Goal: Obtain resource: Obtain resource

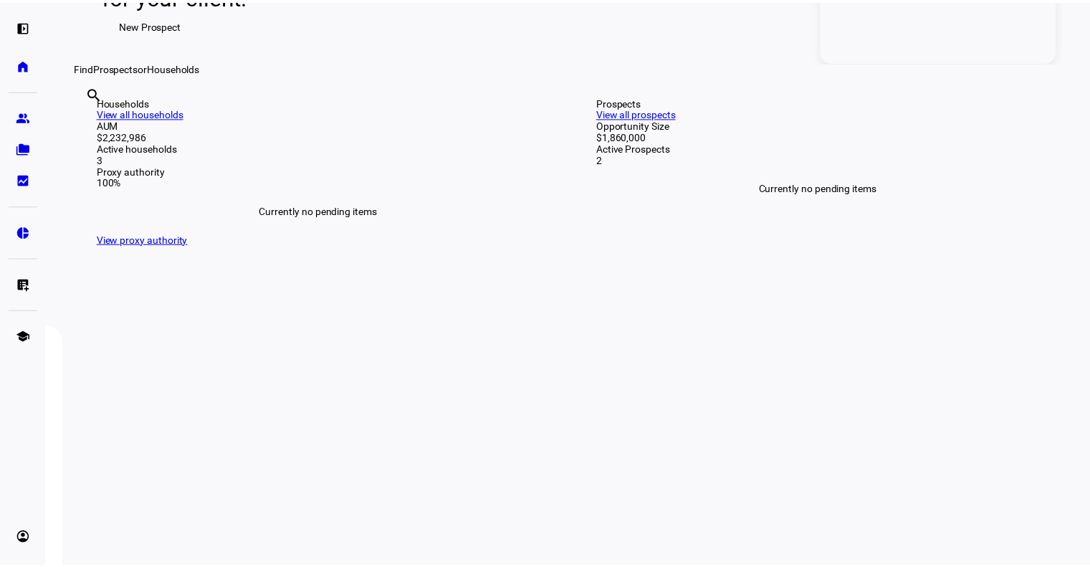
scroll to position [502, 0]
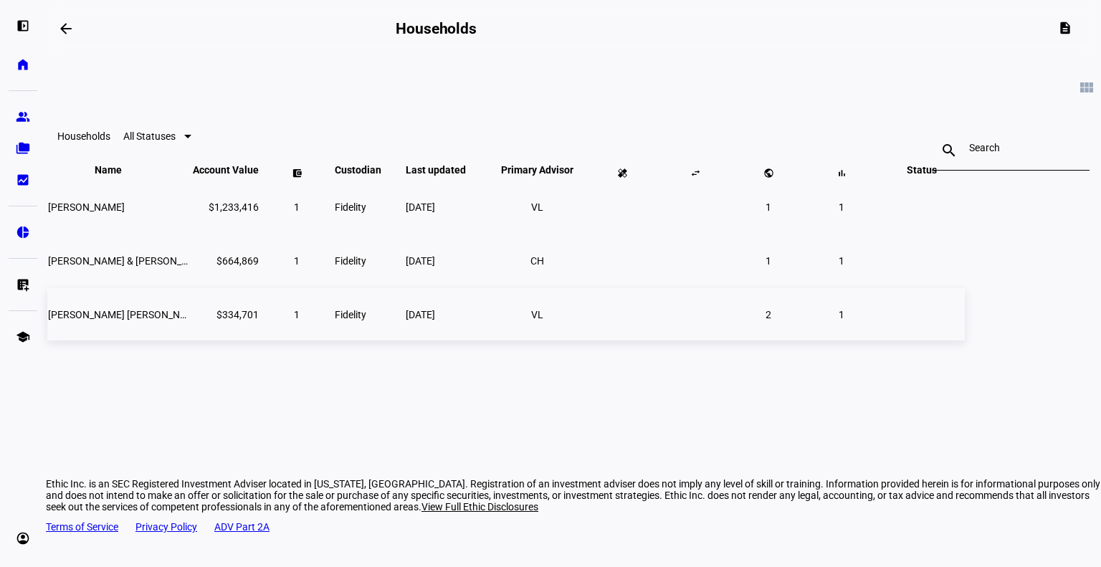
click at [204, 320] on span "[PERSON_NAME] [PERSON_NAME]" at bounding box center [126, 314] width 156 height 11
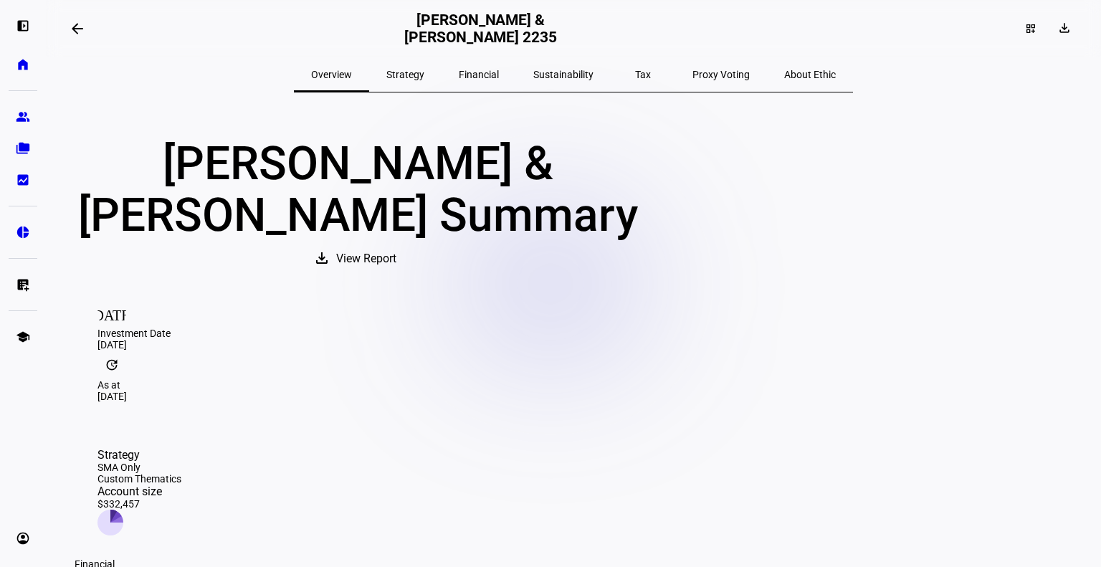
click at [396, 276] on span "View Report" at bounding box center [366, 258] width 60 height 34
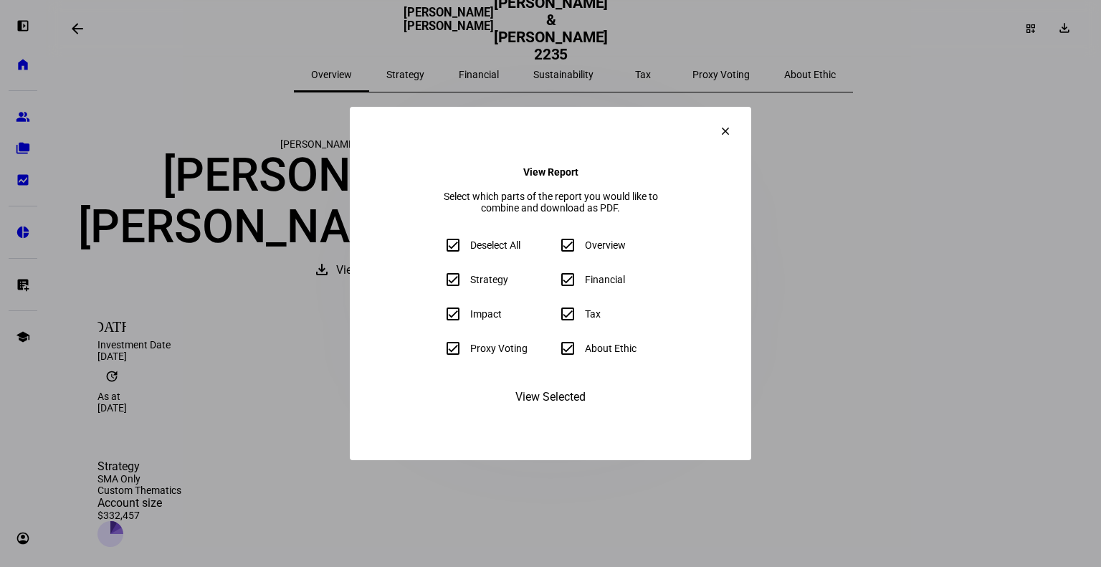
click at [470, 249] on div "Deselect All" at bounding box center [495, 244] width 50 height 11
click at [439, 249] on input "Deselect All" at bounding box center [453, 245] width 29 height 29
checkbox input "false"
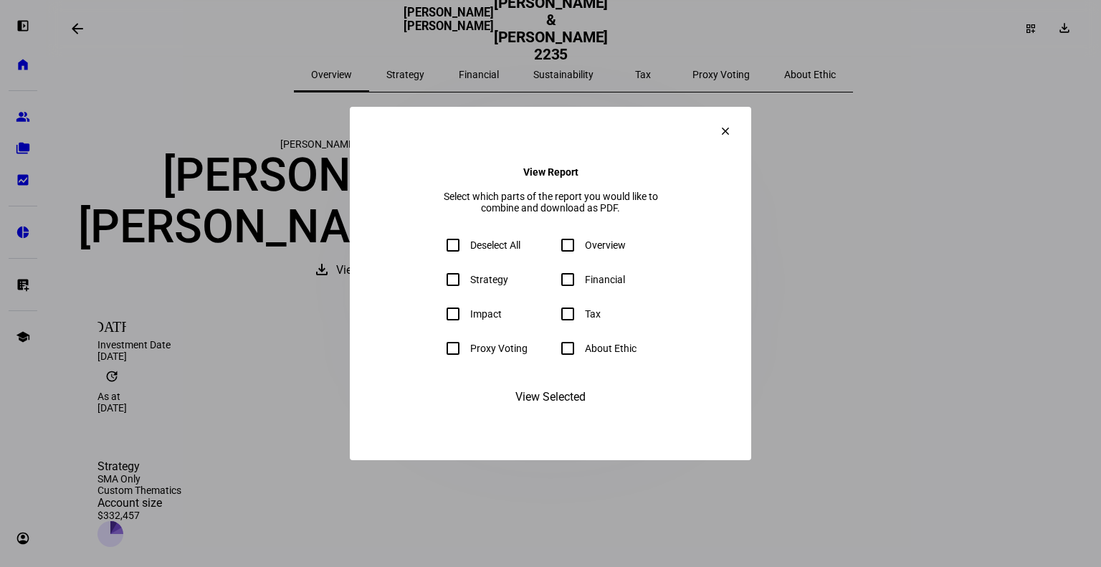
checkbox input "false"
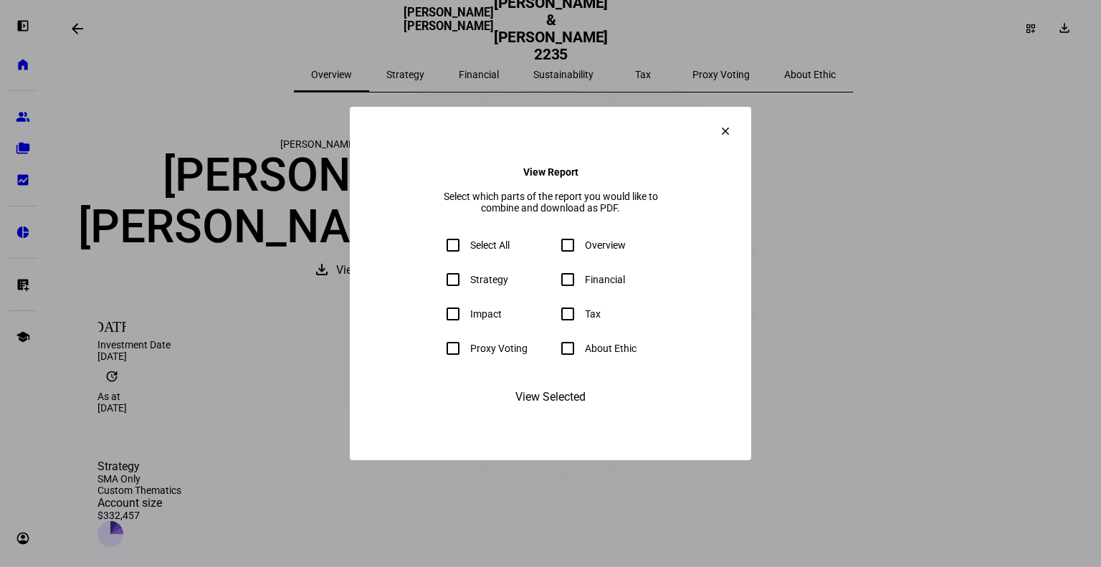
click at [570, 289] on input "Financial" at bounding box center [567, 279] width 29 height 29
checkbox input "true"
click at [558, 414] on span "View Selected" at bounding box center [550, 397] width 70 height 34
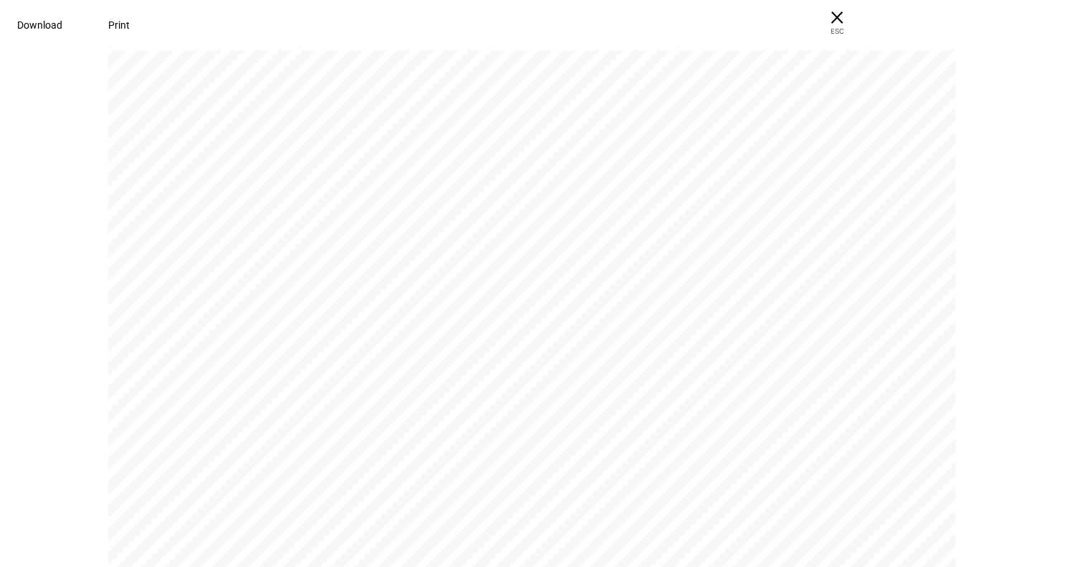
scroll to position [3511, 0]
click at [62, 19] on span "Download" at bounding box center [39, 24] width 45 height 11
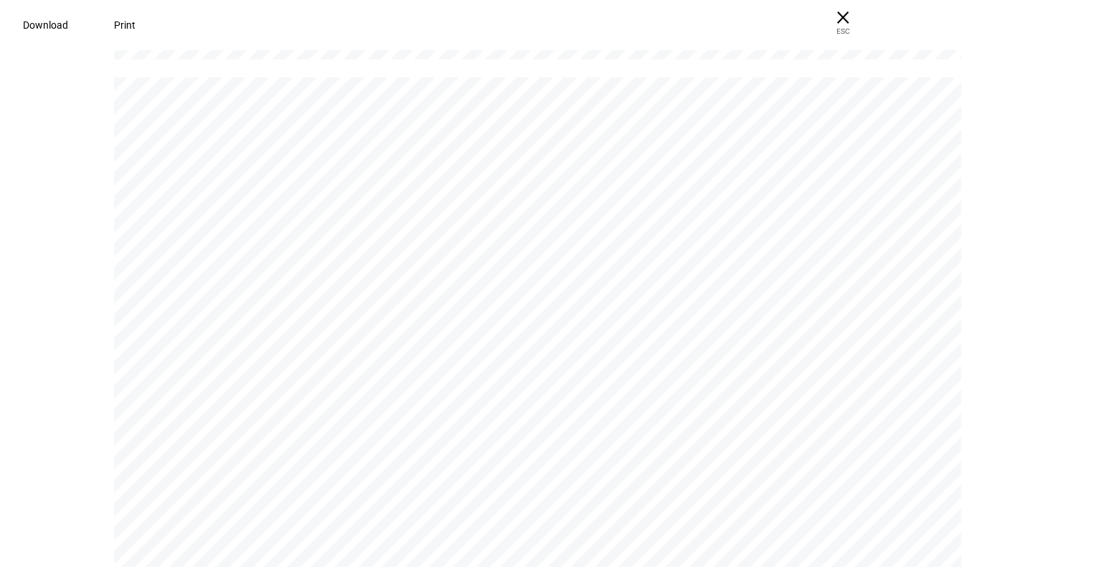
scroll to position [1290, 0]
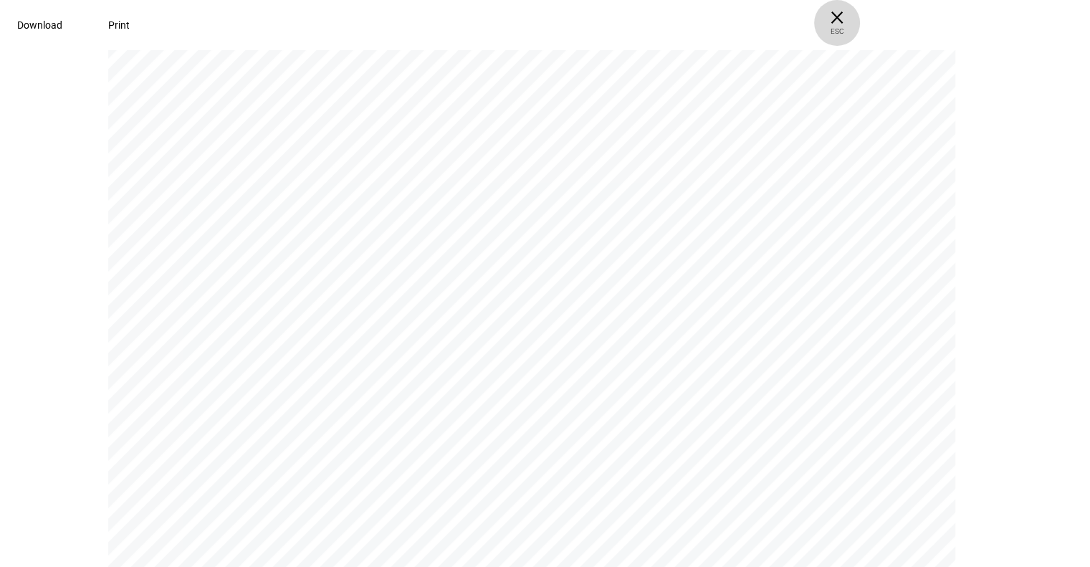
click at [860, 28] on span "ESC" at bounding box center [837, 26] width 46 height 21
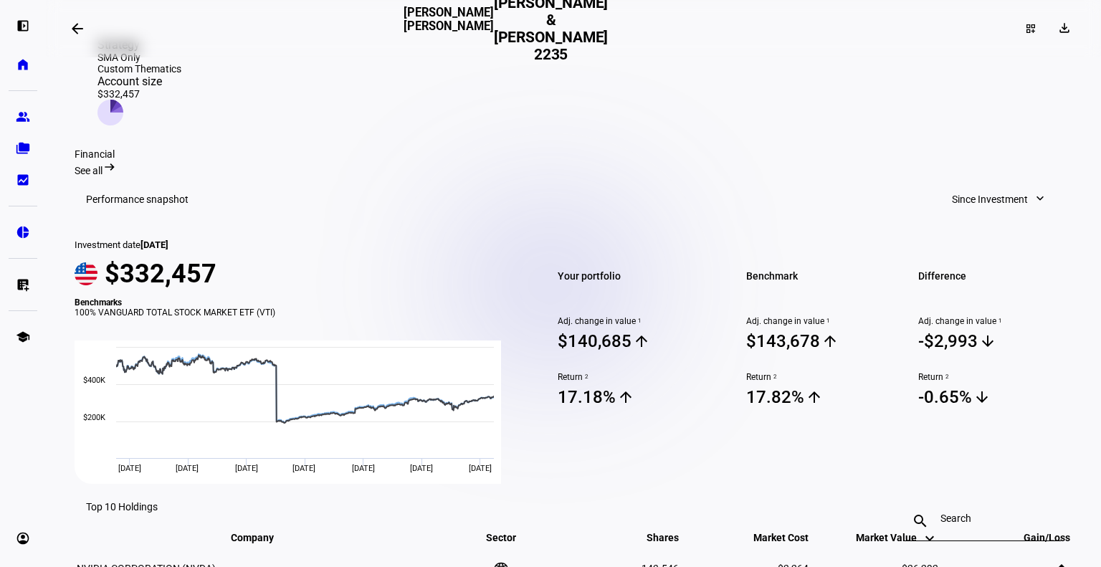
scroll to position [430, 0]
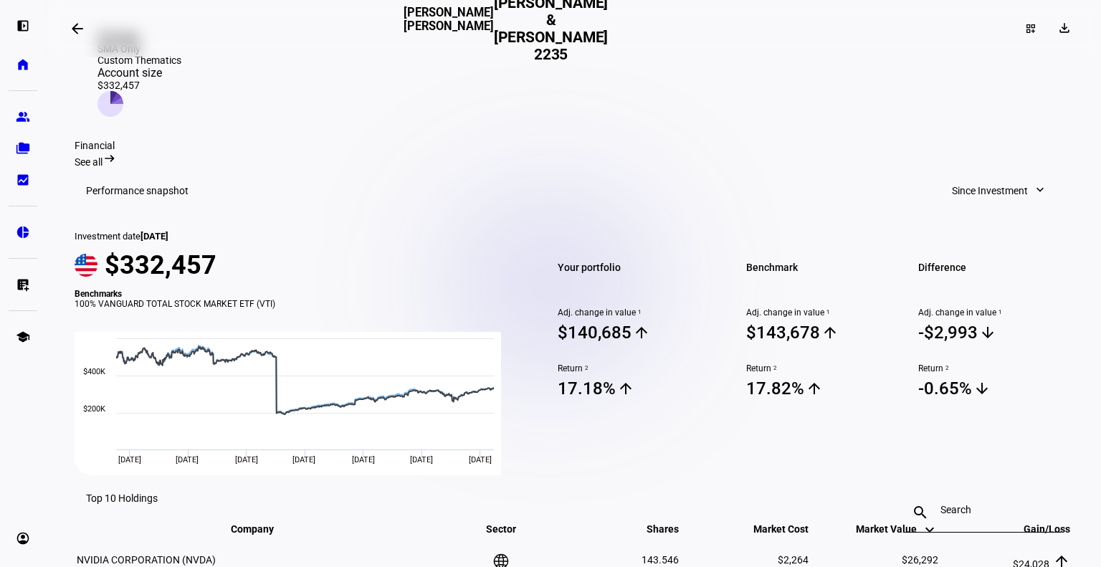
click at [970, 176] on span "Since Investment" at bounding box center [990, 190] width 76 height 29
click at [982, 244] on div "Year to Date" at bounding box center [993, 249] width 119 height 11
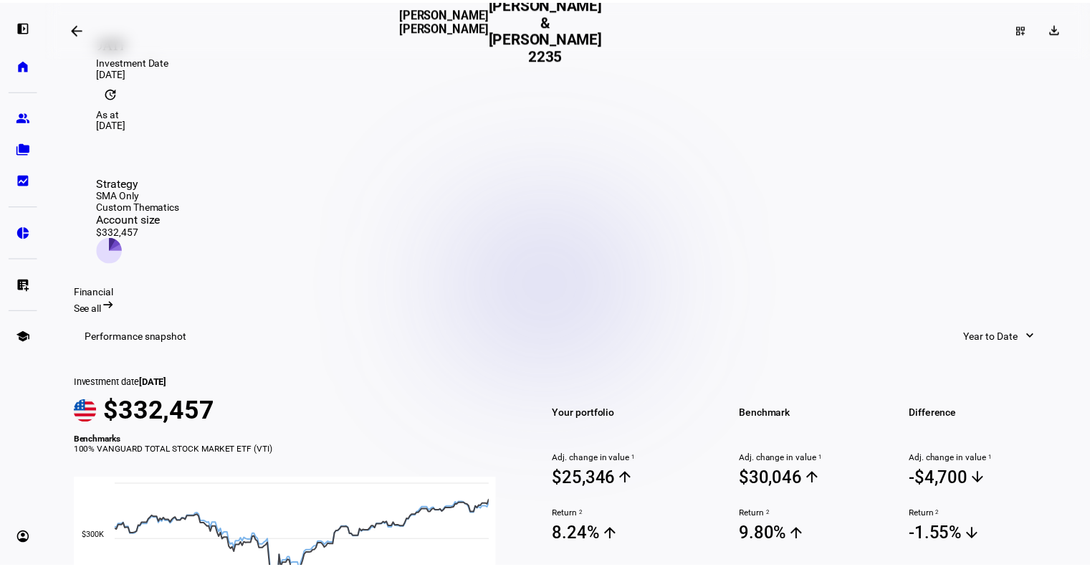
scroll to position [215, 0]
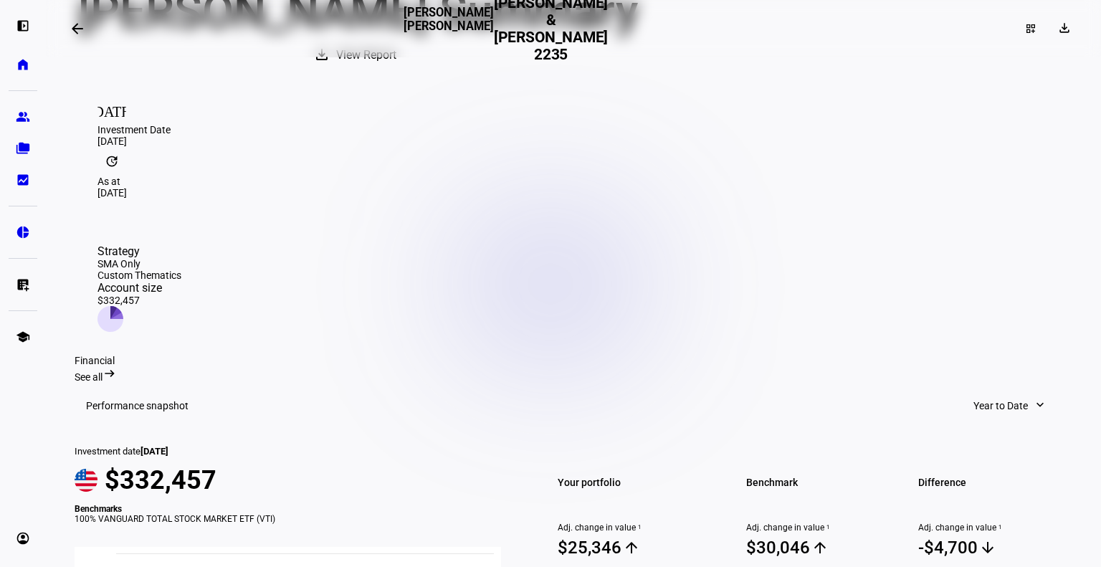
click at [396, 72] on span "View Report" at bounding box center [366, 55] width 60 height 34
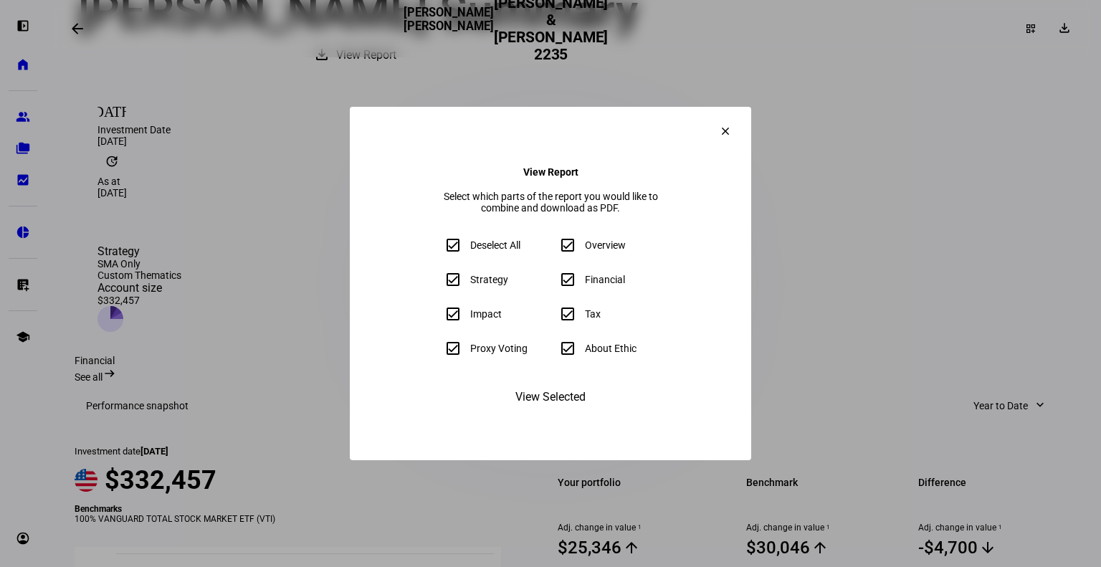
drag, startPoint x: 406, startPoint y: 252, endPoint x: 415, endPoint y: 251, distance: 9.3
click at [470, 251] on div "Deselect All" at bounding box center [495, 244] width 50 height 11
click at [439, 252] on input "Deselect All" at bounding box center [453, 245] width 29 height 29
checkbox input "false"
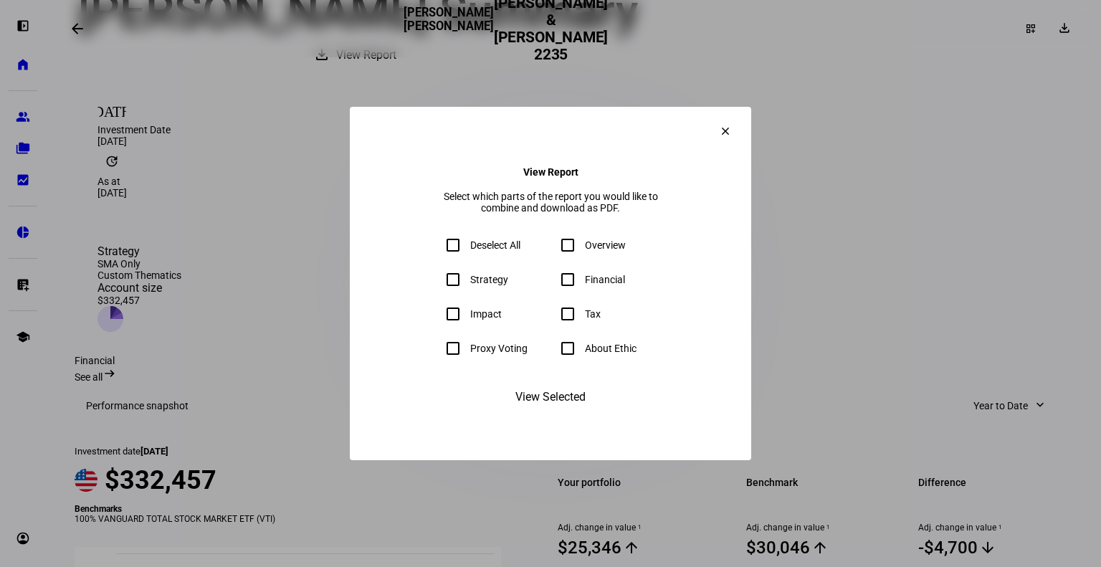
checkbox input "false"
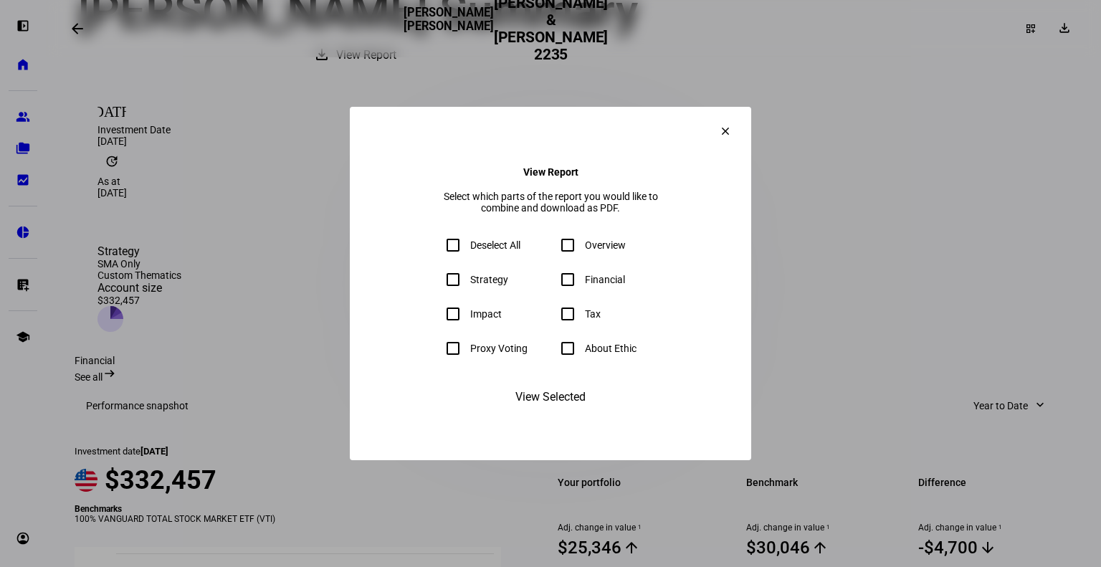
checkbox input "false"
click at [596, 285] on div "Financial" at bounding box center [605, 279] width 40 height 11
click at [582, 286] on input "Financial" at bounding box center [567, 279] width 29 height 29
checkbox input "true"
click at [550, 414] on span "View Selected" at bounding box center [550, 397] width 70 height 34
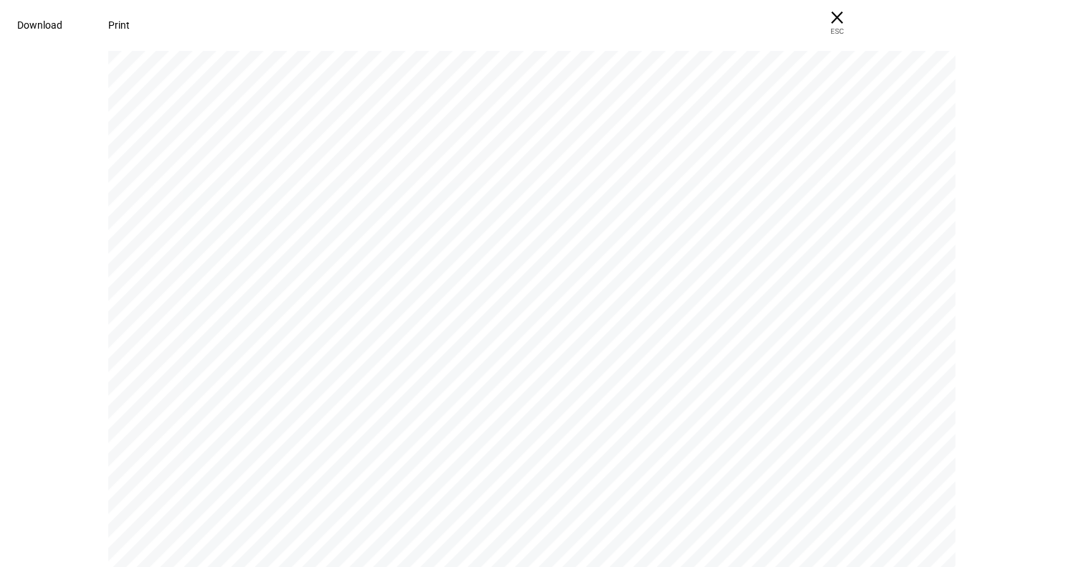
scroll to position [2221, 0]
click at [62, 22] on span "Download" at bounding box center [39, 24] width 45 height 11
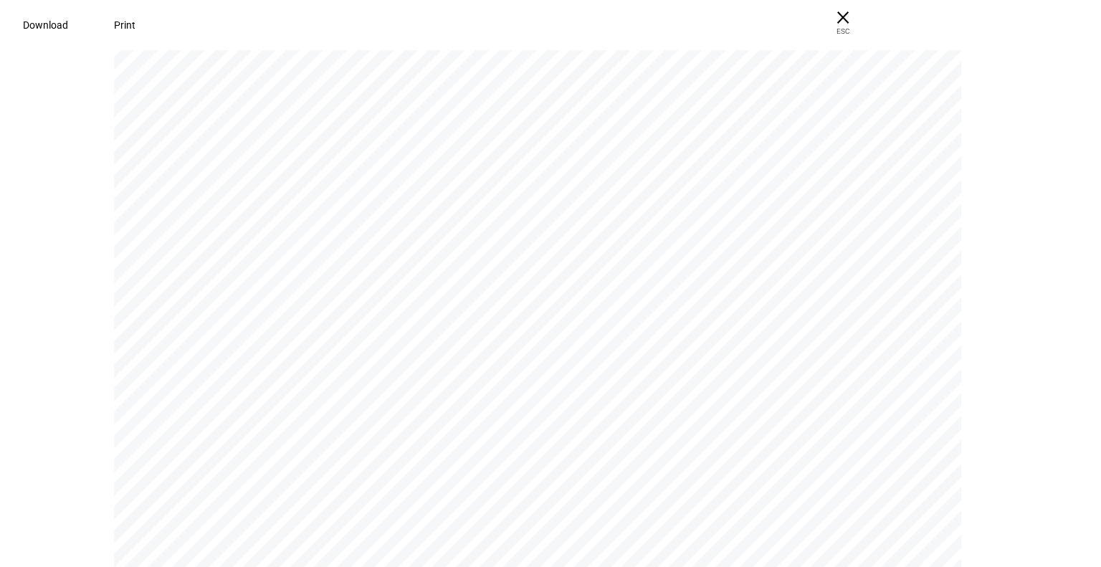
scroll to position [2293, 0]
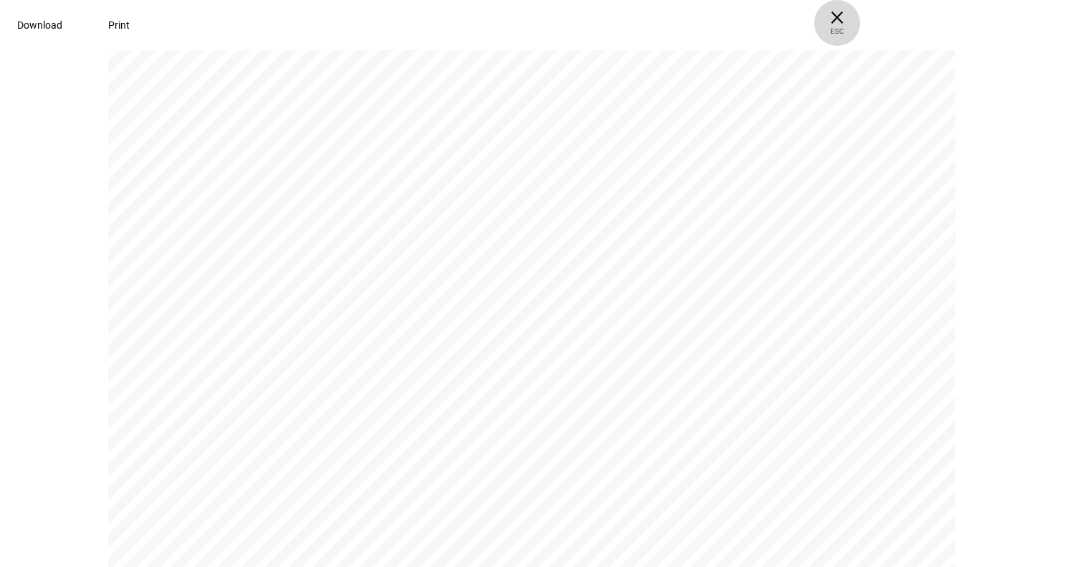
click at [860, 16] on span "× ESC" at bounding box center [837, 23] width 46 height 46
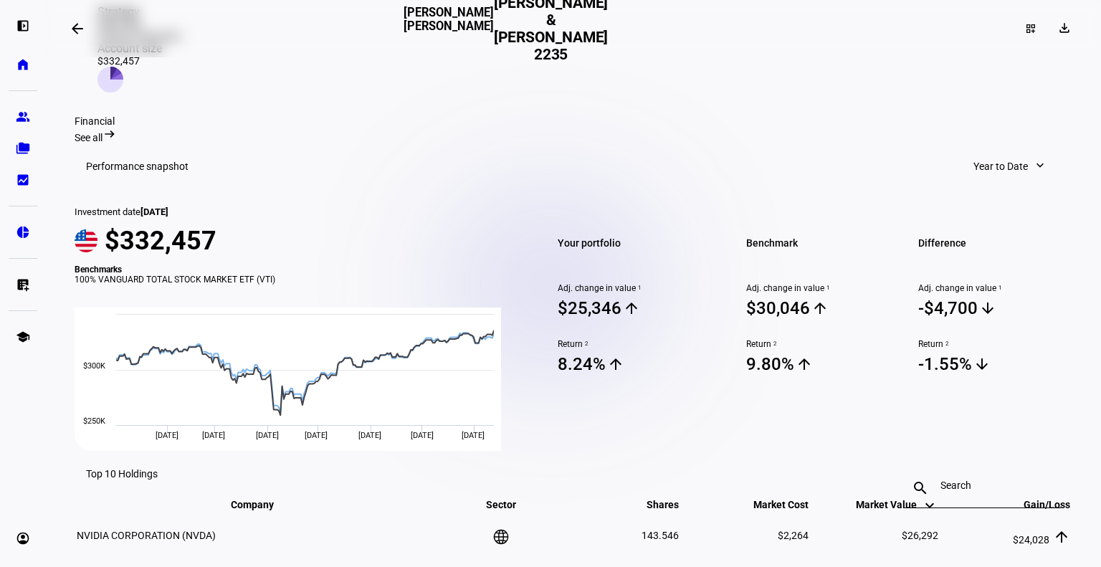
scroll to position [430, 0]
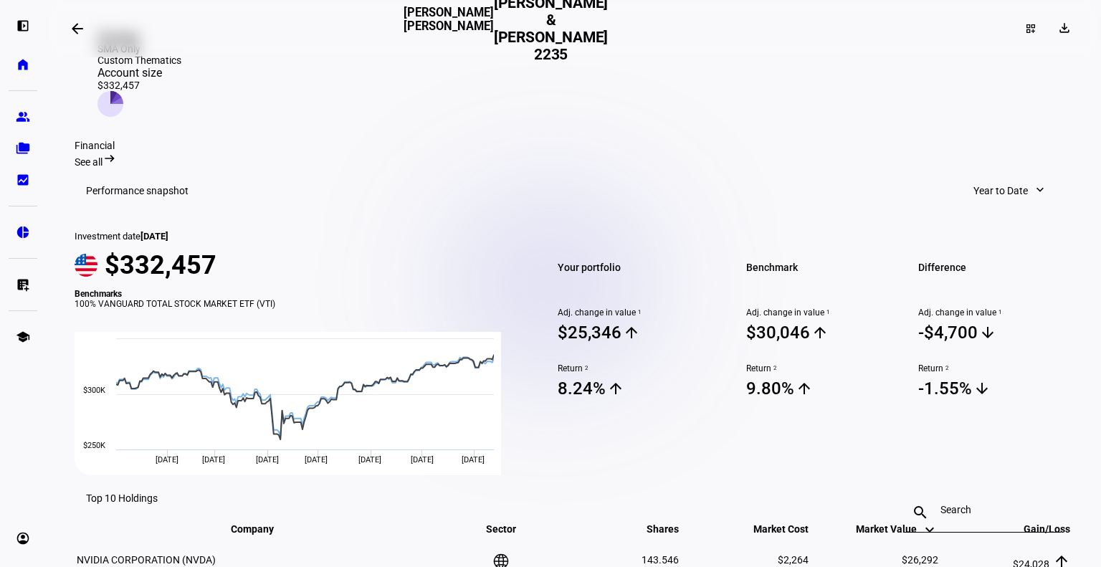
click at [993, 176] on span "Year to Date" at bounding box center [1000, 190] width 54 height 29
click at [995, 145] on div at bounding box center [550, 283] width 1101 height 567
click at [102, 156] on span "See all" at bounding box center [89, 161] width 28 height 11
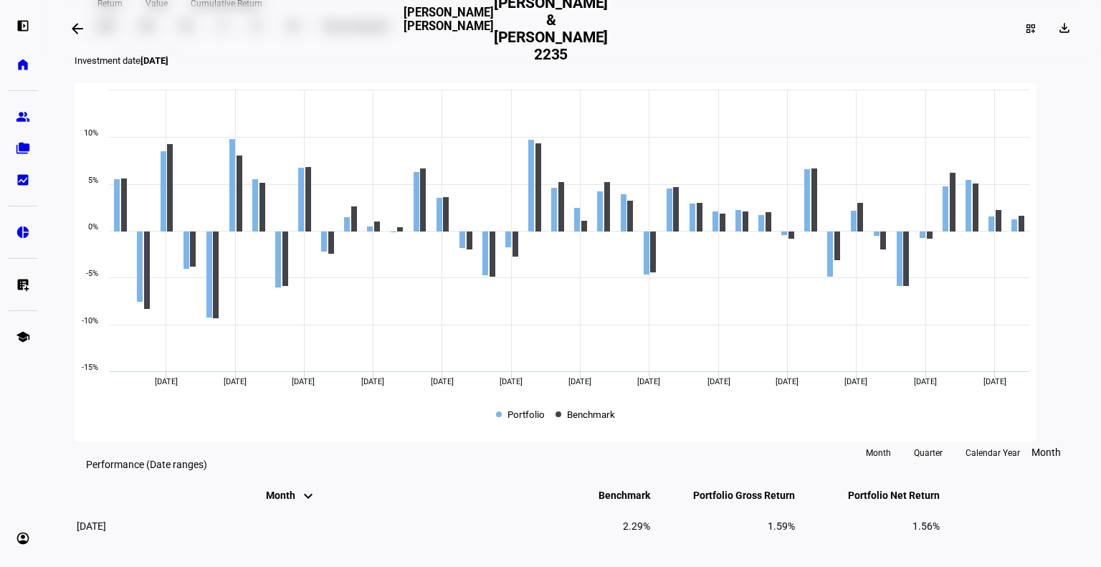
scroll to position [502, 0]
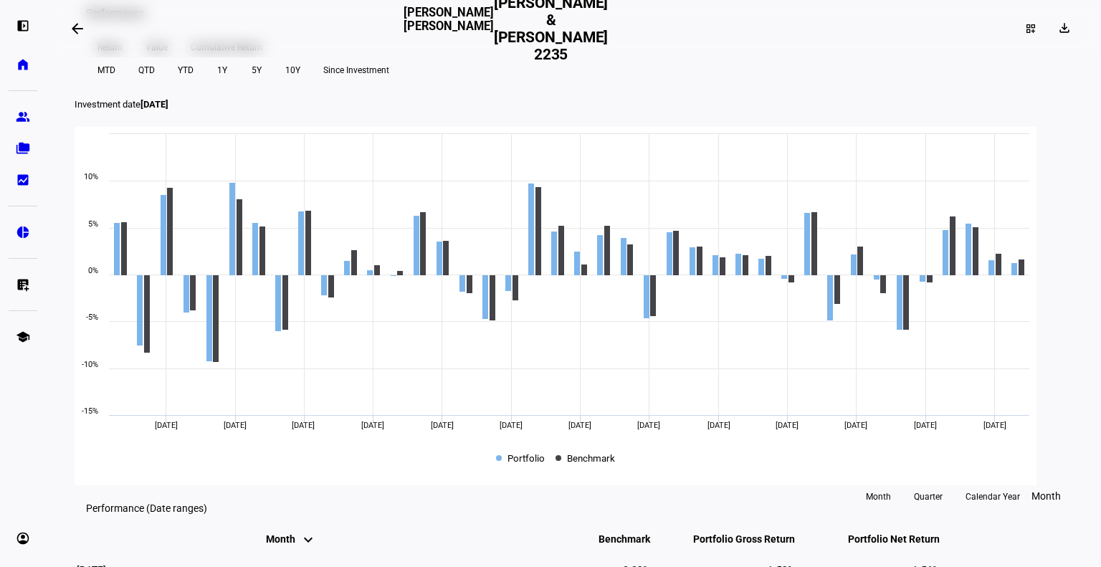
click at [193, 82] on span "YTD" at bounding box center [186, 70] width 16 height 23
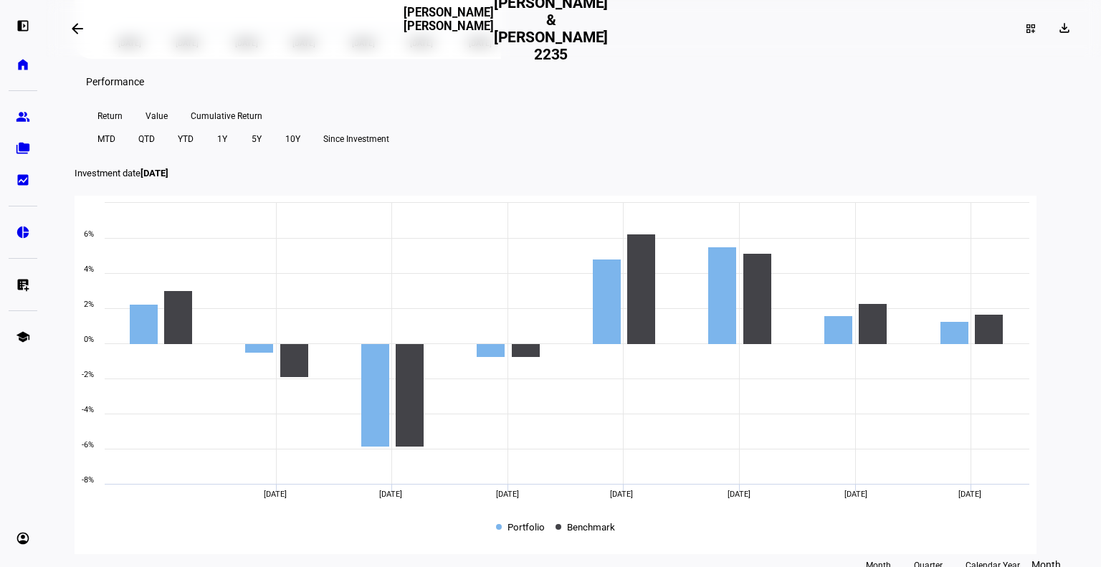
scroll to position [0, 0]
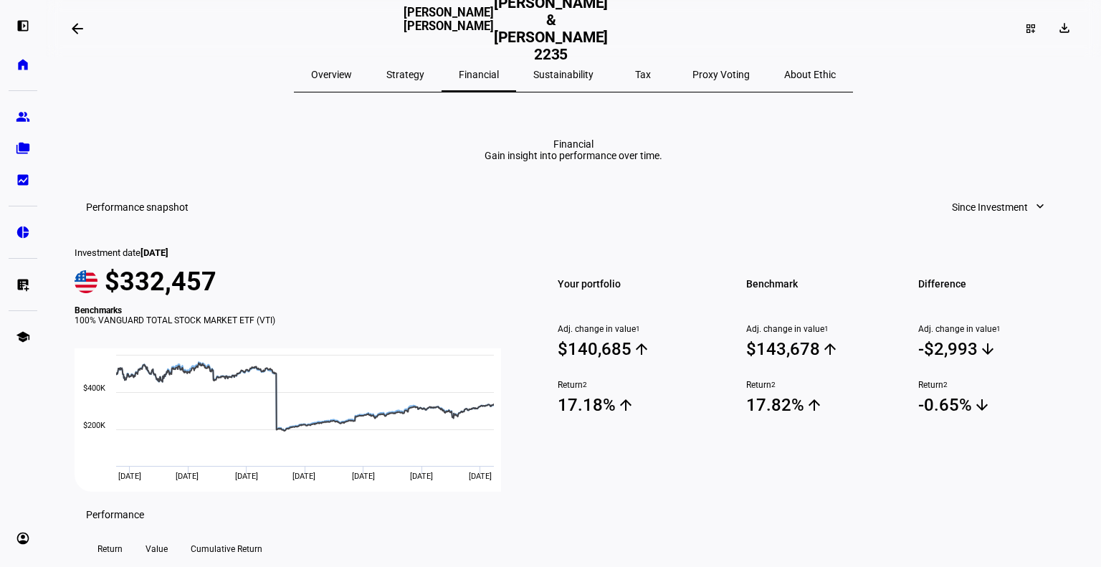
click at [972, 221] on span "Since Investment" at bounding box center [990, 207] width 76 height 29
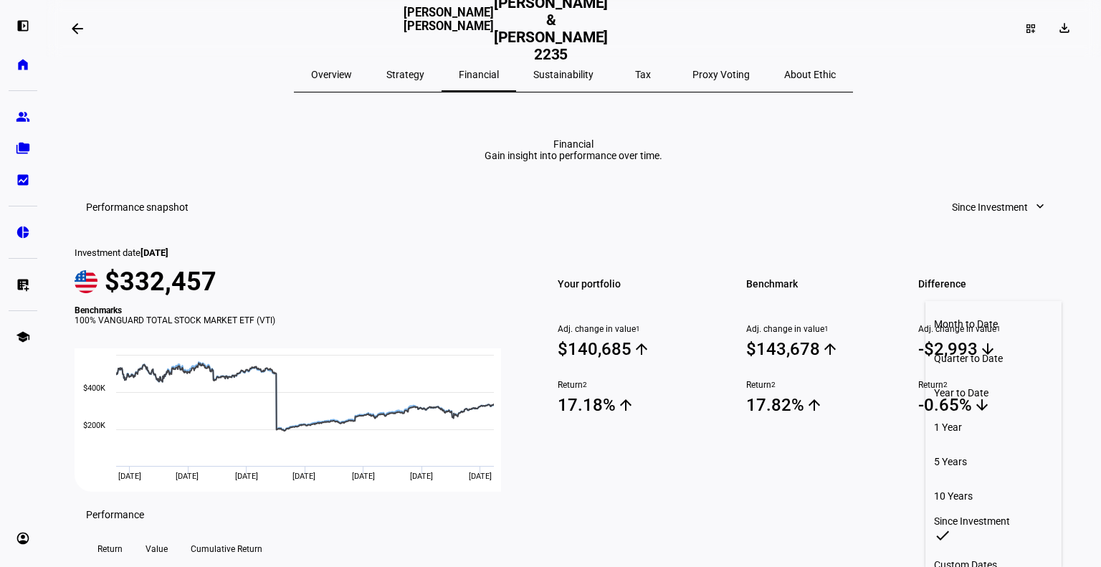
click at [962, 387] on div "Year to Date" at bounding box center [993, 392] width 119 height 11
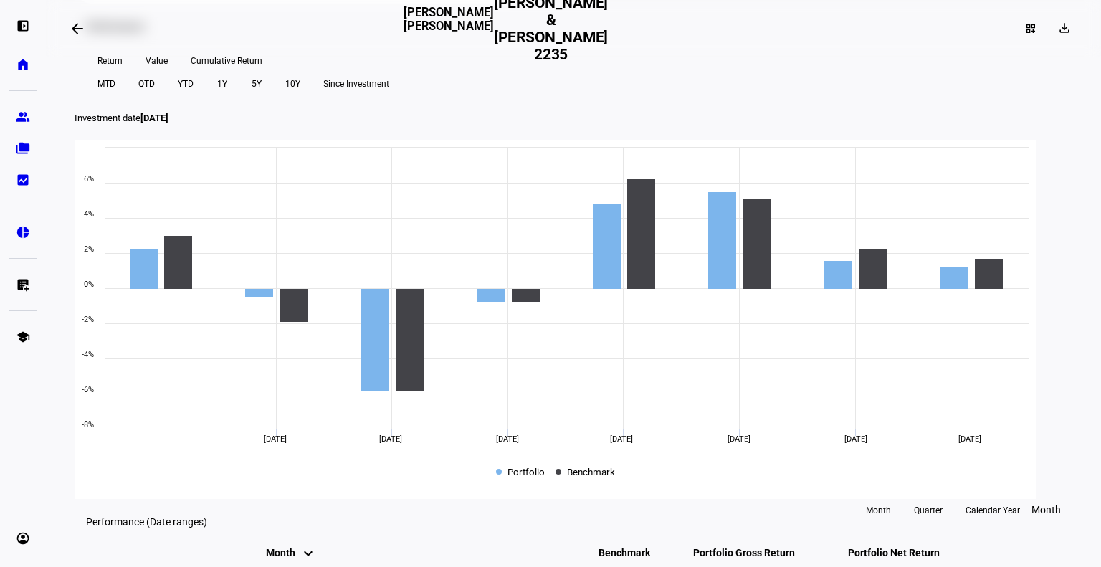
scroll to position [502, 0]
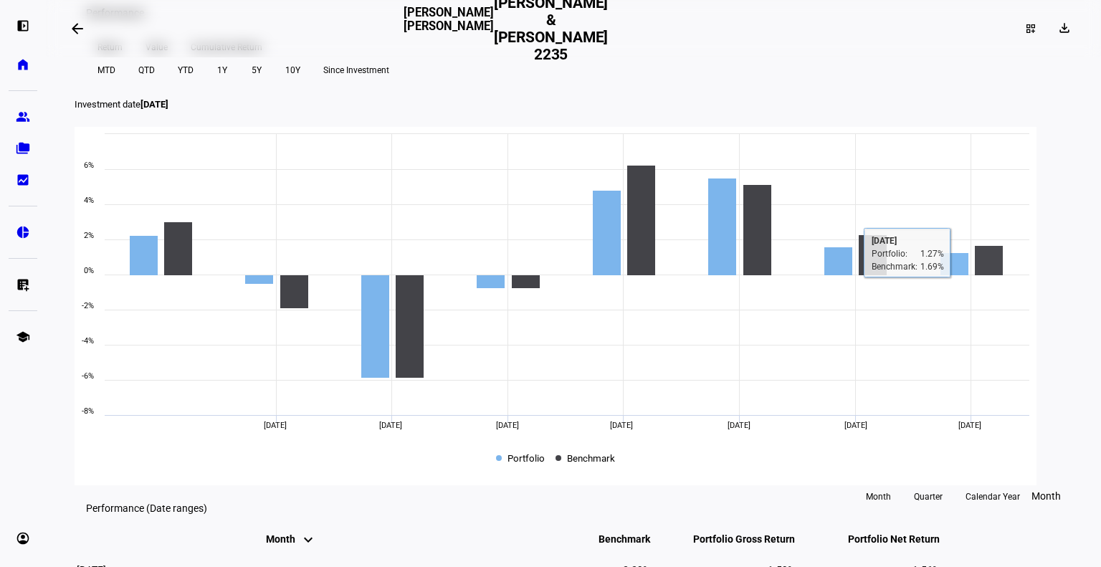
click at [389, 82] on span "Since Investment" at bounding box center [356, 70] width 66 height 23
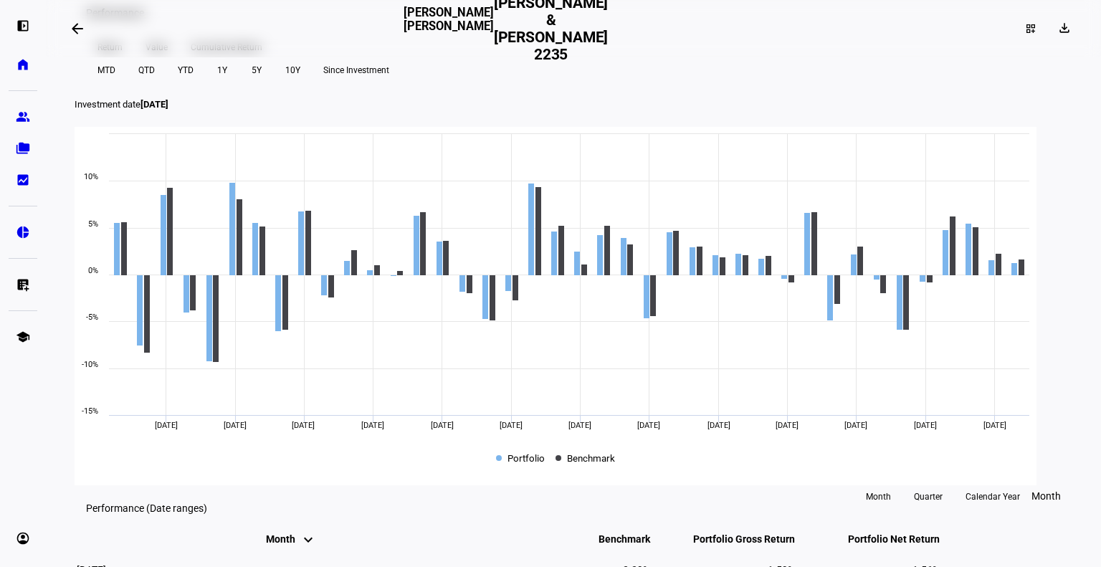
click at [205, 82] on span at bounding box center [185, 70] width 39 height 23
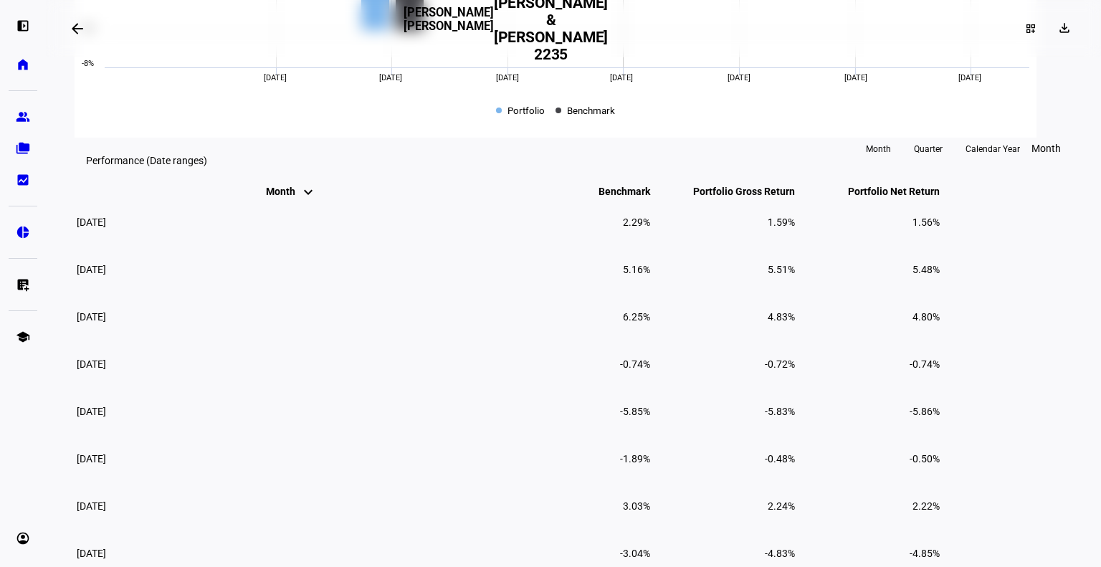
scroll to position [860, 0]
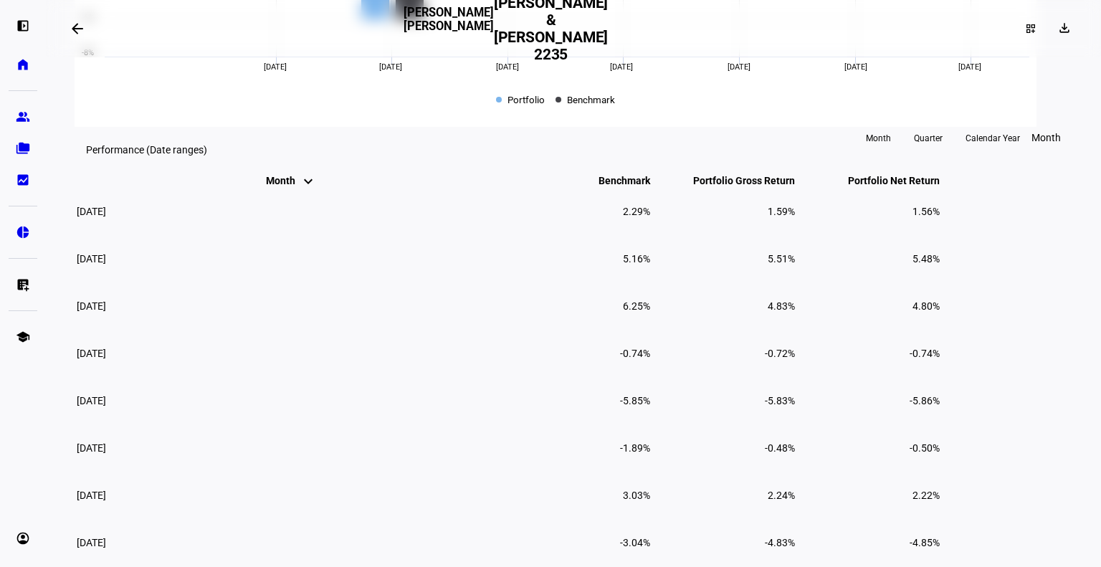
click at [1006, 150] on span "Calendar Year" at bounding box center [992, 138] width 54 height 23
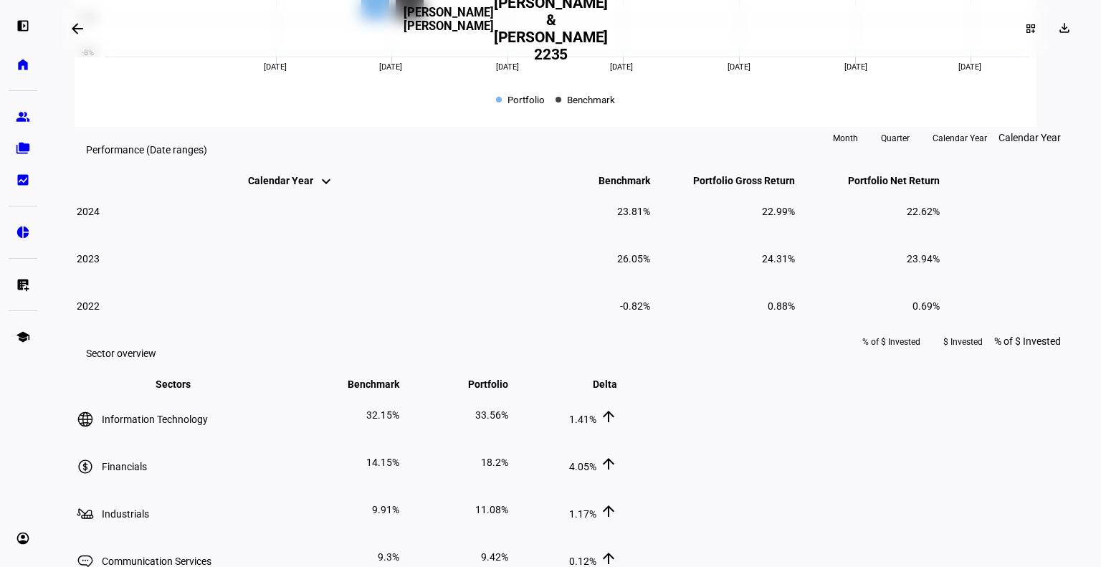
click at [248, 186] on span "Calendar Year keyboard_arrow_down keyboard_arrow_up" at bounding box center [291, 180] width 87 height 11
click at [858, 150] on span "Month" at bounding box center [845, 138] width 25 height 23
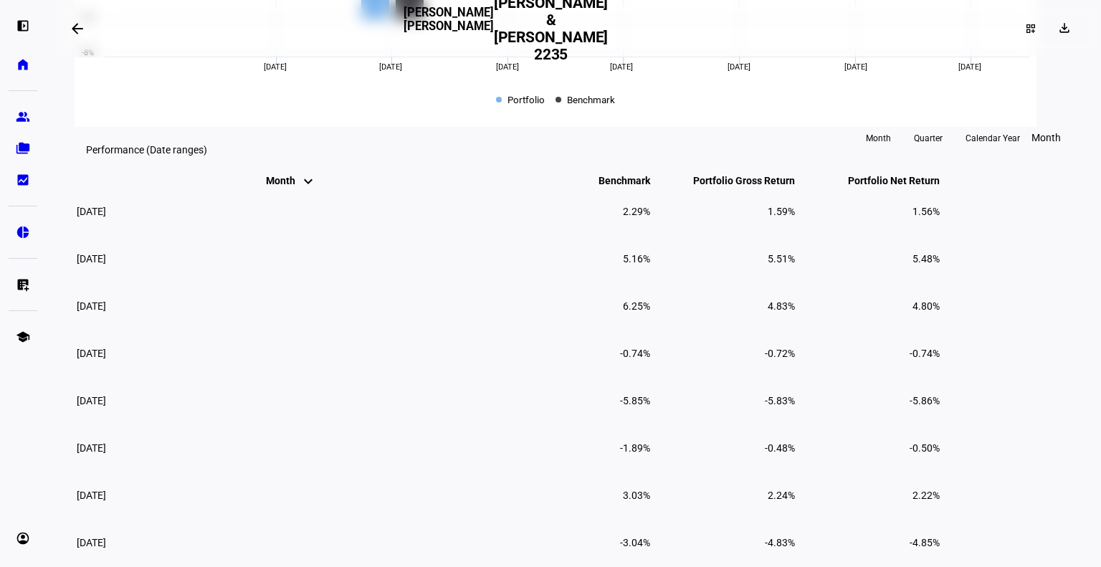
click at [939, 150] on span "Quarter" at bounding box center [928, 138] width 29 height 23
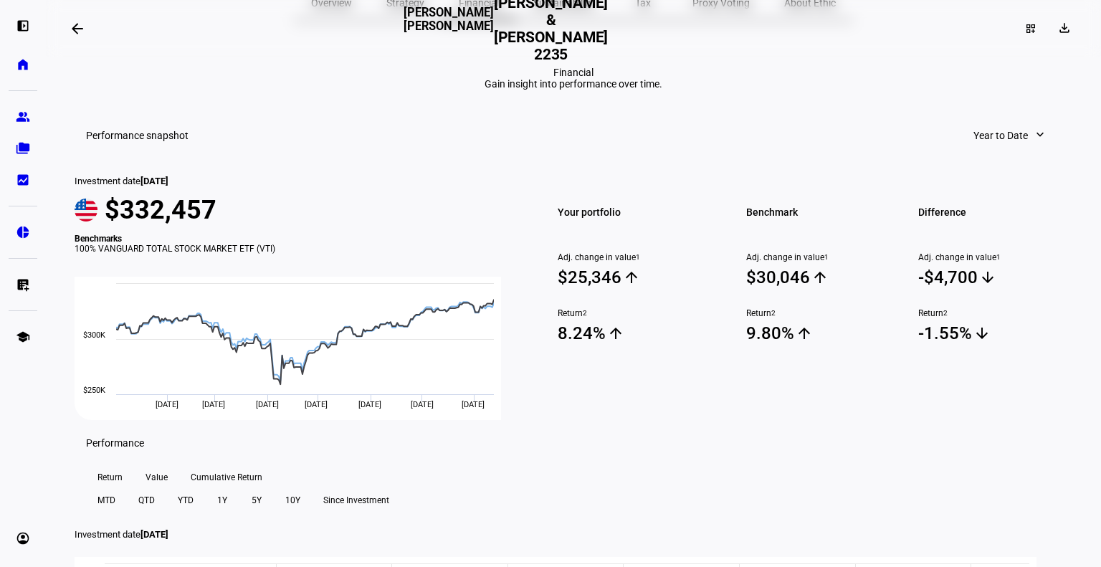
scroll to position [143, 0]
